Goal: Information Seeking & Learning: Learn about a topic

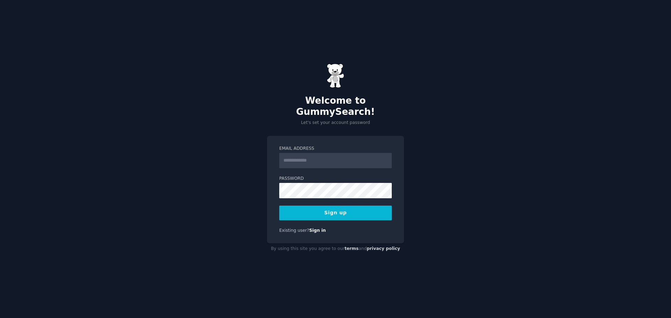
click at [310, 158] on input "Email Address" at bounding box center [335, 160] width 112 height 15
type input "**********"
click at [334, 211] on button "Sign up" at bounding box center [335, 213] width 112 height 15
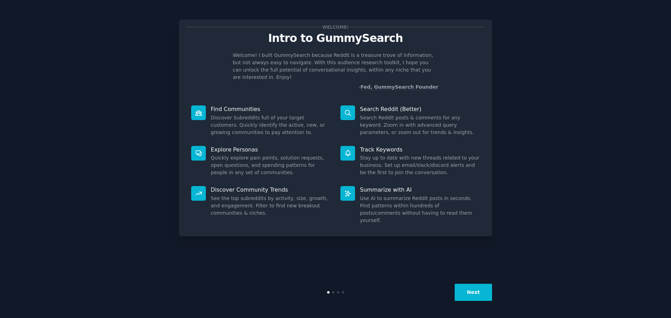
click at [473, 296] on button "Next" at bounding box center [473, 292] width 37 height 17
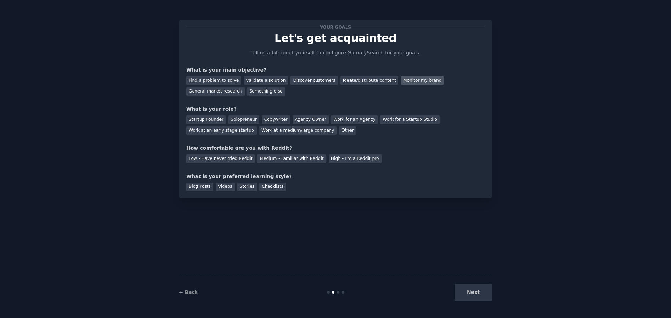
click at [403, 79] on div "Monitor my brand" at bounding box center [422, 80] width 43 height 9
click at [222, 81] on div "Find a problem to solve" at bounding box center [213, 80] width 55 height 9
click at [403, 78] on div "Monitor my brand" at bounding box center [422, 80] width 43 height 9
click at [211, 121] on div "Startup Founder" at bounding box center [205, 119] width 39 height 9
click at [293, 119] on div "Agency Owner" at bounding box center [310, 119] width 36 height 9
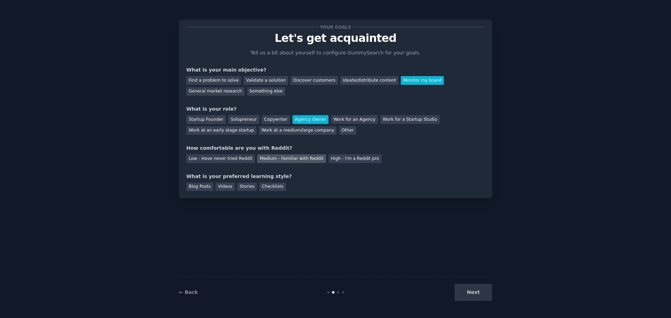
click at [266, 161] on div "Medium - Familiar with Reddit" at bounding box center [291, 158] width 68 height 9
click at [476, 291] on div "Next" at bounding box center [439, 292] width 104 height 17
click at [203, 189] on div "Blog Posts" at bounding box center [199, 187] width 27 height 9
click at [463, 293] on button "Next" at bounding box center [473, 292] width 37 height 17
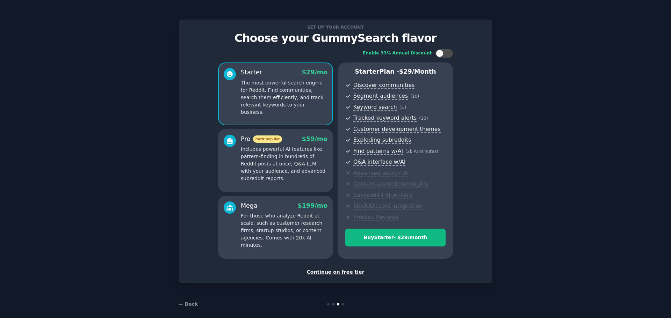
click at [296, 177] on p "Includes powerful AI features like pattern-finding in hundreds of Reddit posts …" at bounding box center [284, 164] width 87 height 37
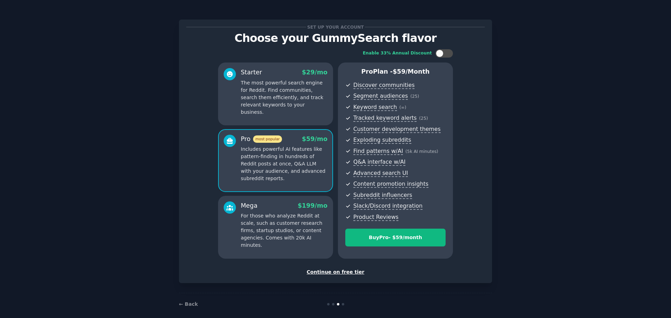
click at [334, 273] on div "Continue on free tier" at bounding box center [335, 272] width 298 height 7
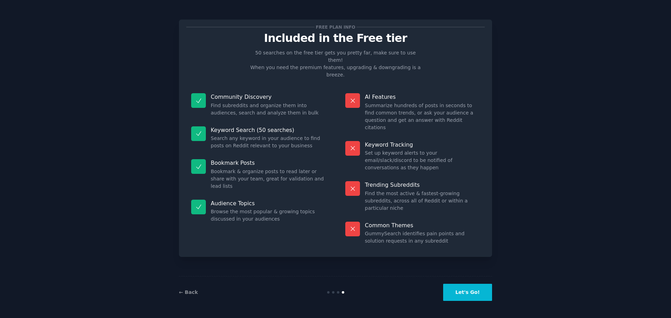
click at [471, 294] on button "Let's Go!" at bounding box center [467, 292] width 49 height 17
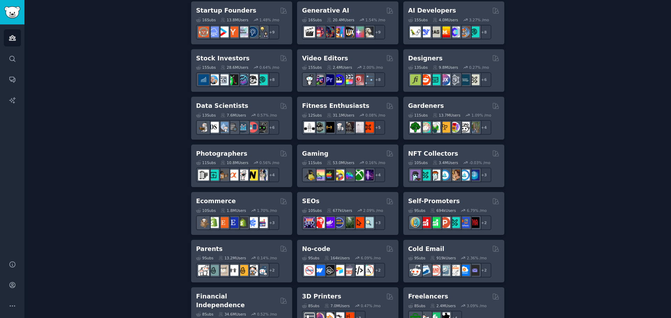
scroll to position [245, 0]
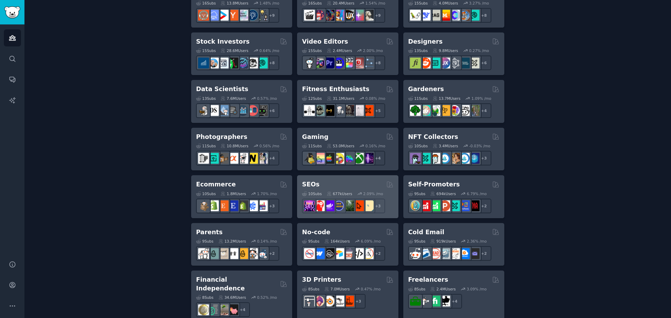
click at [340, 184] on div "SEOs" at bounding box center [347, 184] width 91 height 9
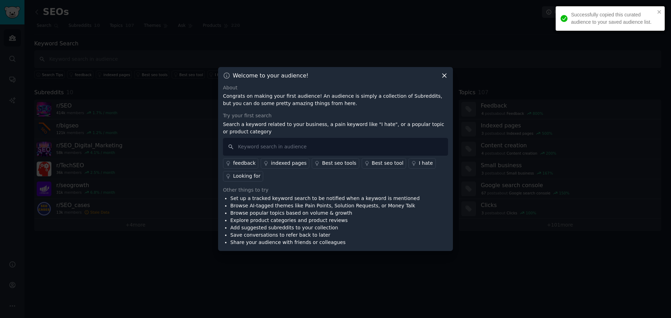
click at [442, 78] on icon at bounding box center [444, 75] width 7 height 7
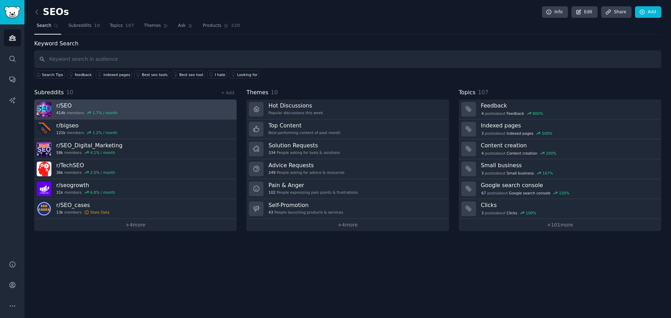
click at [150, 109] on link "r/ SEO 414k members 1.7 % / month" at bounding box center [135, 110] width 202 height 20
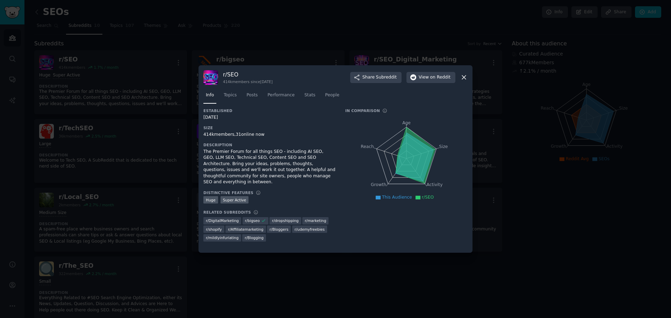
click at [463, 76] on icon at bounding box center [463, 77] width 7 height 7
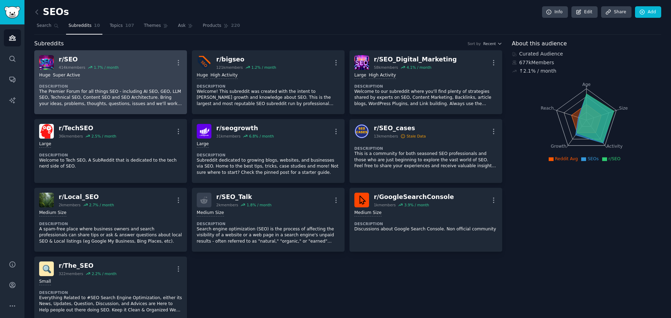
click at [136, 75] on div "Huge Super Active" at bounding box center [110, 75] width 143 height 7
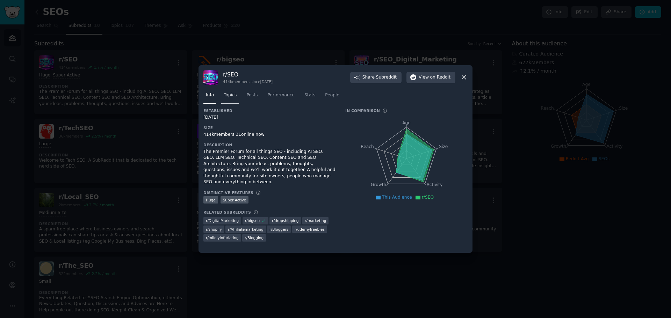
click at [229, 95] on span "Topics" at bounding box center [230, 95] width 13 height 6
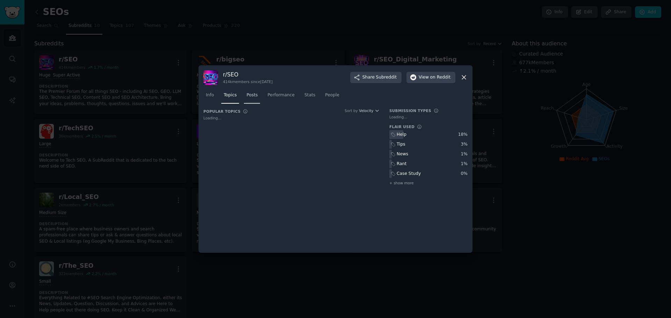
click at [244, 95] on link "Posts" at bounding box center [252, 97] width 16 height 14
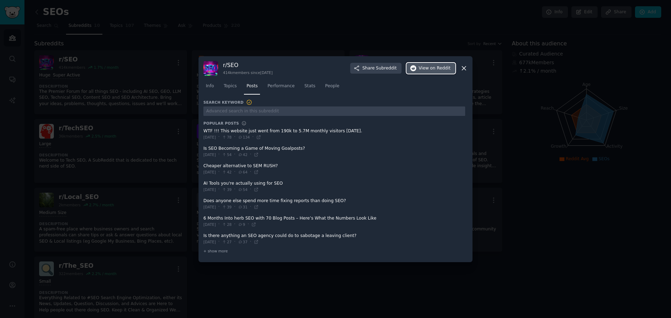
click at [435, 72] on button "View on Reddit" at bounding box center [430, 68] width 49 height 11
click at [284, 132] on span at bounding box center [334, 134] width 262 height 17
click at [284, 130] on span at bounding box center [334, 134] width 262 height 17
click at [261, 136] on icon at bounding box center [258, 137] width 5 height 5
click at [268, 86] on span "Performance" at bounding box center [280, 86] width 27 height 6
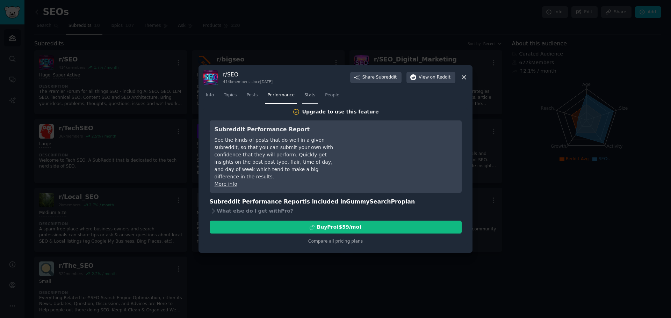
click at [304, 96] on span "Stats" at bounding box center [309, 95] width 11 height 6
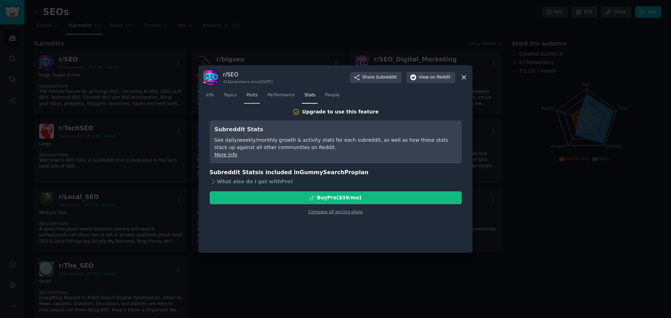
click at [256, 96] on link "Posts" at bounding box center [252, 97] width 16 height 14
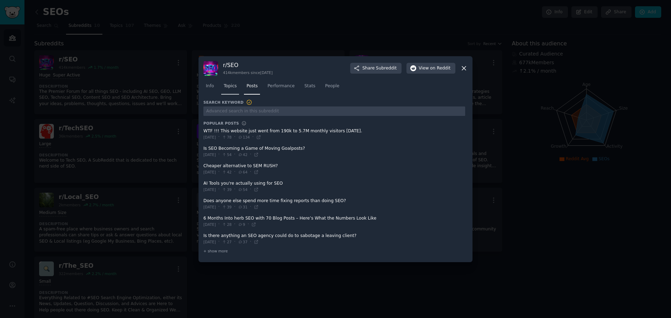
click at [226, 86] on span "Topics" at bounding box center [230, 86] width 13 height 6
